Goal: Find specific page/section: Find specific page/section

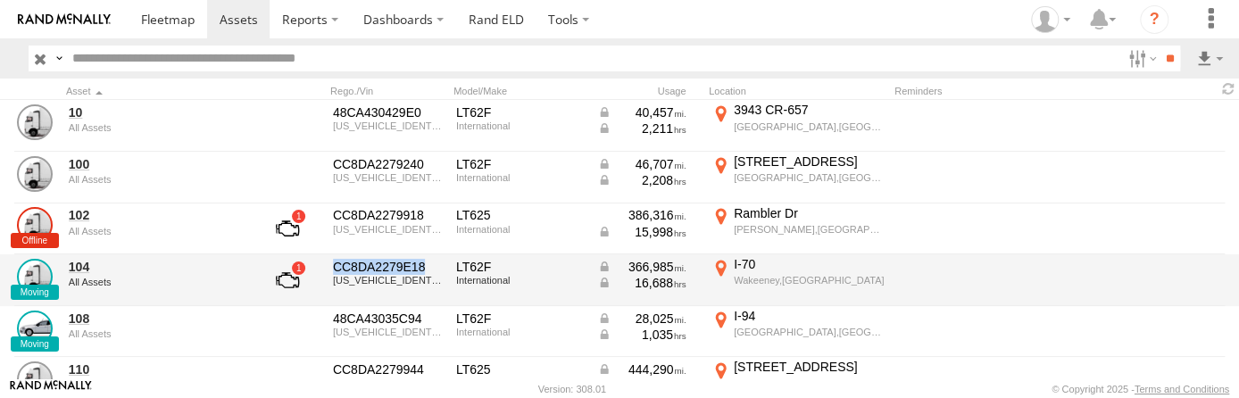
drag, startPoint x: 336, startPoint y: 263, endPoint x: 433, endPoint y: 260, distance: 97.3
click at [433, 260] on div "CC8DA2279E18" at bounding box center [388, 267] width 111 height 16
drag, startPoint x: 433, startPoint y: 260, endPoint x: 393, endPoint y: 263, distance: 40.3
copy div "CC8DA2279E18"
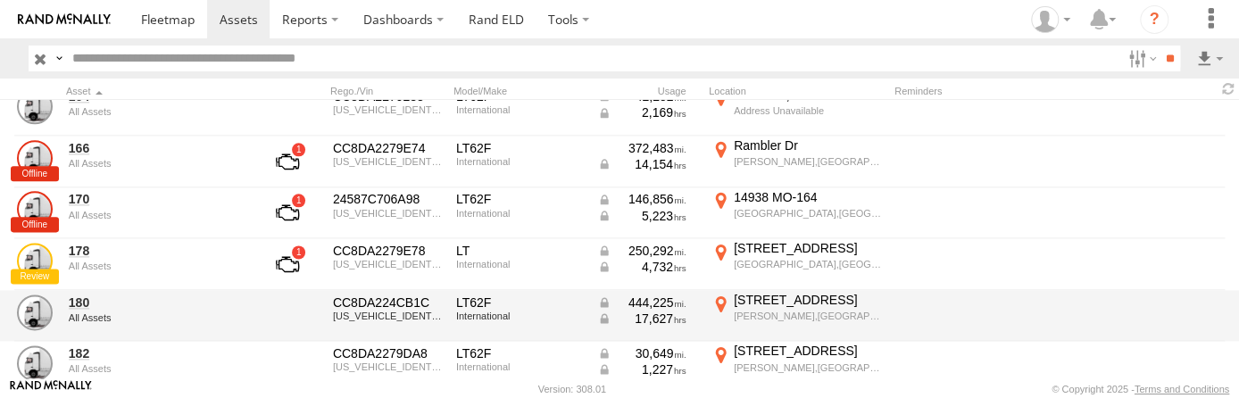
scroll to position [1147, 0]
drag, startPoint x: 334, startPoint y: 298, endPoint x: 425, endPoint y: 298, distance: 91.0
click at [425, 298] on div "CC8DA224CB1C" at bounding box center [388, 302] width 111 height 16
drag, startPoint x: 425, startPoint y: 298, endPoint x: 401, endPoint y: 298, distance: 24.1
copy div "CC8DA224CB1C"
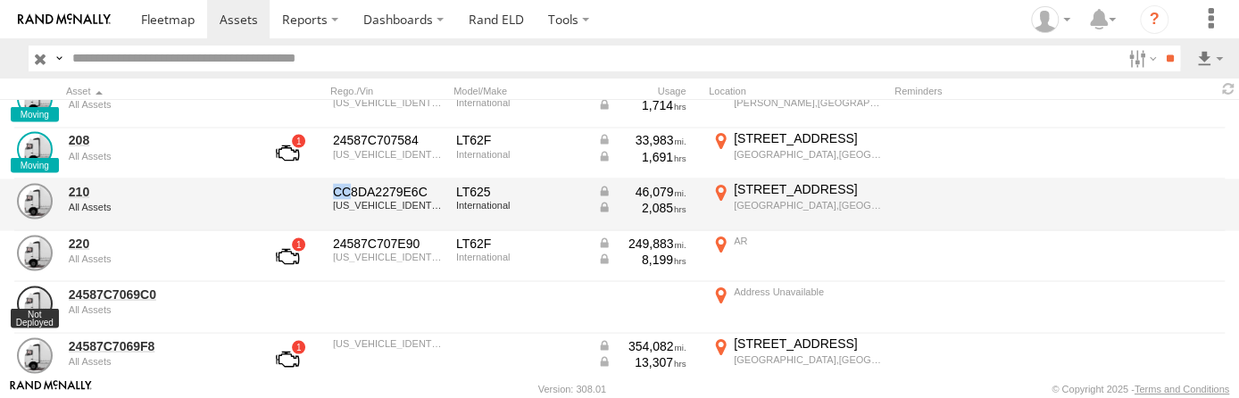
scroll to position [1721, 0]
drag, startPoint x: 335, startPoint y: 186, endPoint x: 427, endPoint y: 181, distance: 92.0
click at [427, 183] on div "CC8DA2279E6C" at bounding box center [388, 191] width 111 height 16
drag, startPoint x: 427, startPoint y: 181, endPoint x: 386, endPoint y: 188, distance: 41.7
copy div "CC8DA2279E6C"
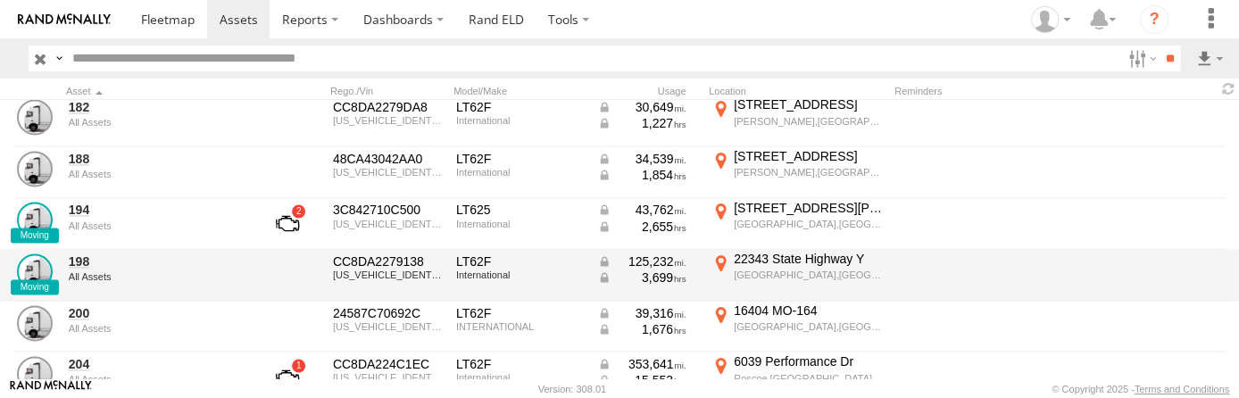
scroll to position [1393, 0]
drag, startPoint x: 336, startPoint y: 257, endPoint x: 427, endPoint y: 260, distance: 92.0
click at [427, 260] on div "CC8DA2279138" at bounding box center [388, 261] width 111 height 16
drag, startPoint x: 427, startPoint y: 260, endPoint x: 371, endPoint y: 257, distance: 56.3
copy div "CC8DA2279138"
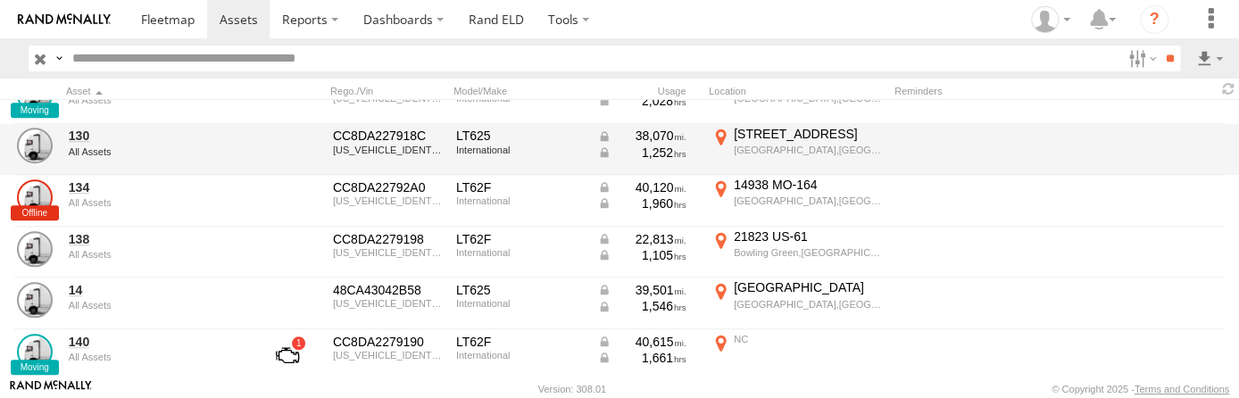
scroll to position [696, 0]
drag, startPoint x: 336, startPoint y: 132, endPoint x: 424, endPoint y: 140, distance: 87.8
click at [424, 140] on div "CC8DA227918C" at bounding box center [388, 136] width 111 height 16
drag, startPoint x: 424, startPoint y: 140, endPoint x: 393, endPoint y: 130, distance: 32.7
copy div "CC8DA227918C"
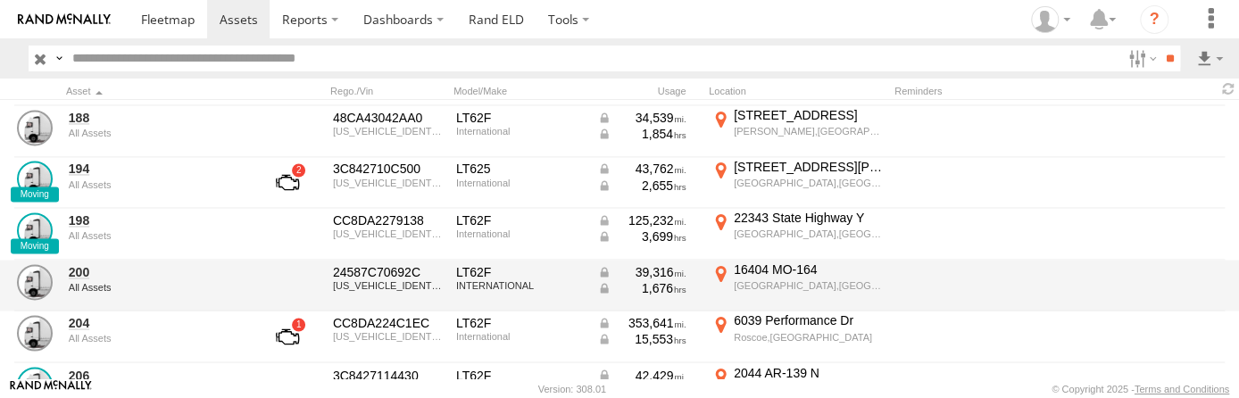
scroll to position [1434, 0]
drag, startPoint x: 333, startPoint y: 266, endPoint x: 419, endPoint y: 263, distance: 86.6
click at [419, 264] on div "24587C70692C" at bounding box center [388, 272] width 111 height 16
drag, startPoint x: 419, startPoint y: 263, endPoint x: 366, endPoint y: 267, distance: 53.7
copy div "24587C70692C"
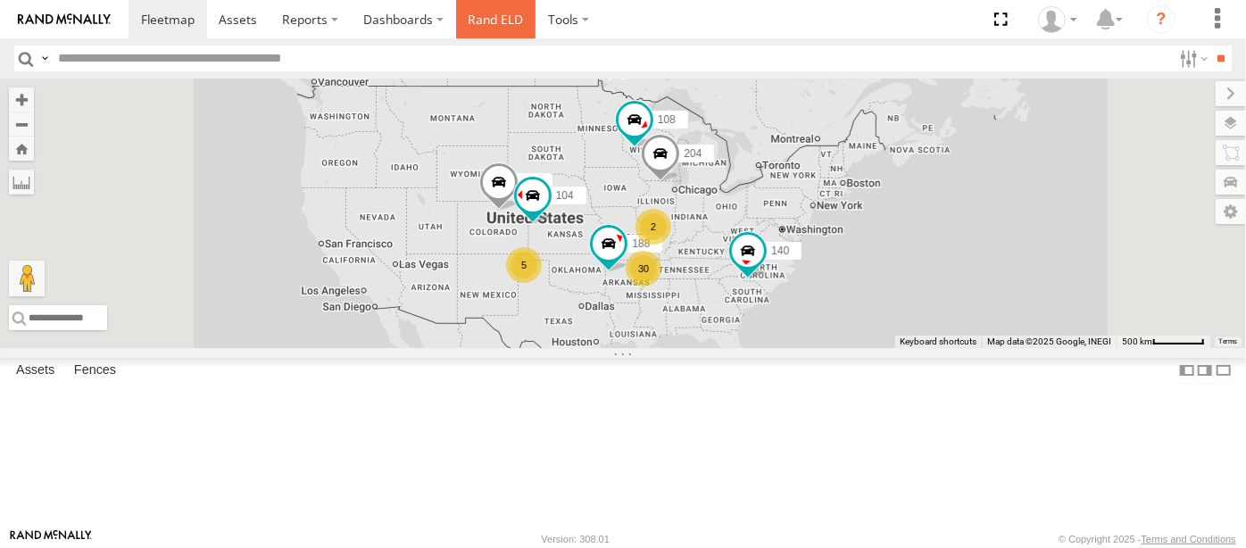
click at [483, 14] on link "Rand ELD" at bounding box center [496, 19] width 80 height 38
